Goal: Navigation & Orientation: Go to known website

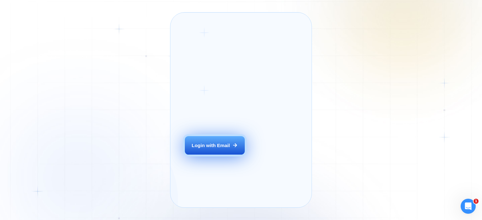
click at [218, 155] on button "Login with Email" at bounding box center [215, 145] width 60 height 19
